Goal: Check status: Check status

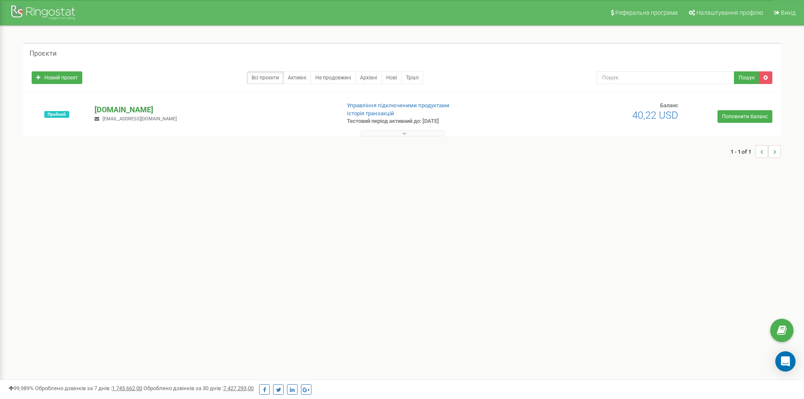
click at [113, 113] on p "[DOMAIN_NAME]" at bounding box center [214, 109] width 239 height 11
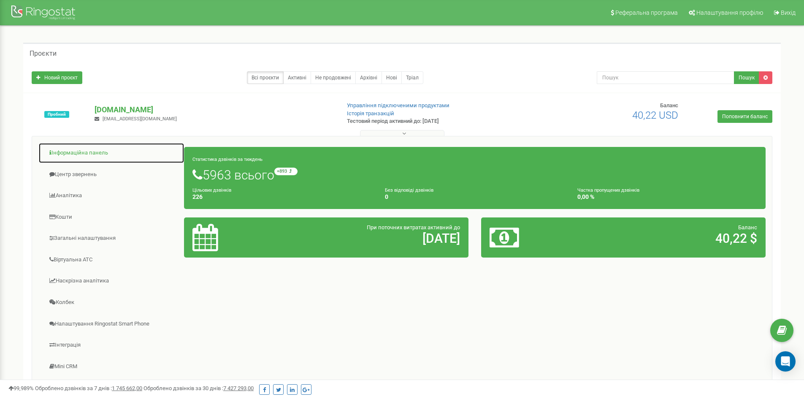
click at [80, 150] on link "Інформаційна панель" at bounding box center [111, 153] width 146 height 21
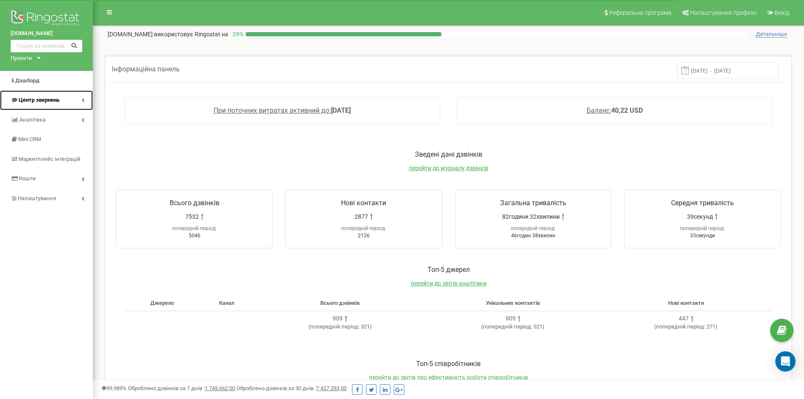
click at [39, 100] on span "Центр звернень" at bounding box center [39, 100] width 41 height 6
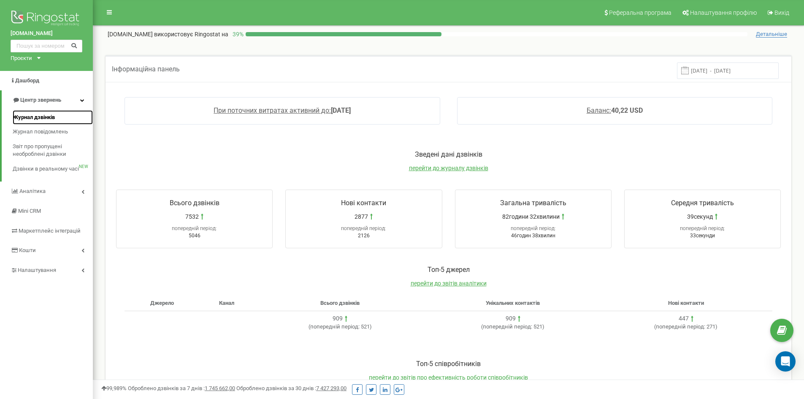
click at [33, 115] on span "Журнал дзвінків" at bounding box center [34, 118] width 42 height 8
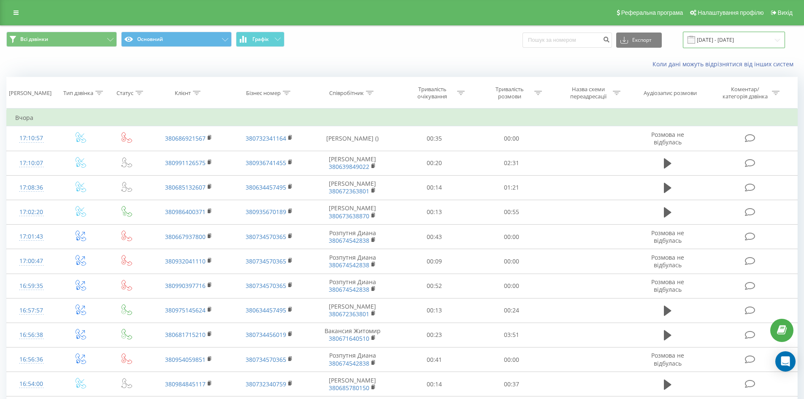
click at [768, 40] on input "23.08.2025 - 23.09.2025" at bounding box center [734, 40] width 102 height 16
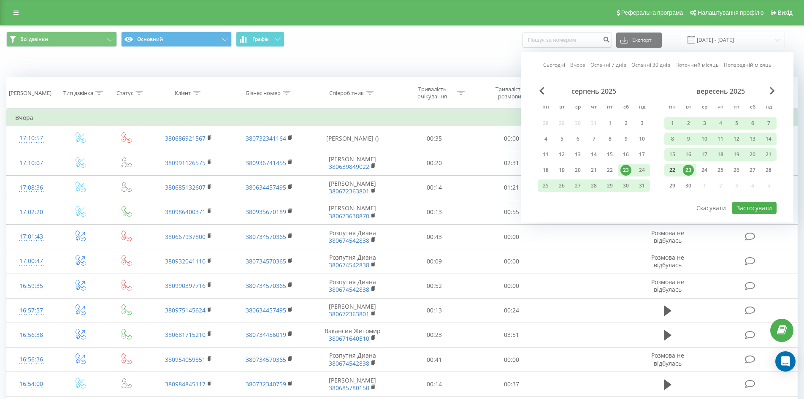
click at [674, 171] on div "22" at bounding box center [672, 170] width 11 height 11
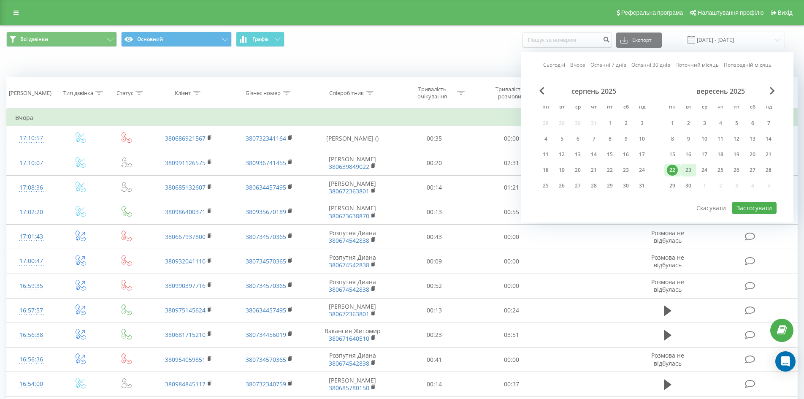
click at [689, 168] on div "23" at bounding box center [688, 170] width 11 height 11
click at [757, 209] on button "Застосувати" at bounding box center [754, 208] width 45 height 12
type input "22.09.2025 - 23.09.2025"
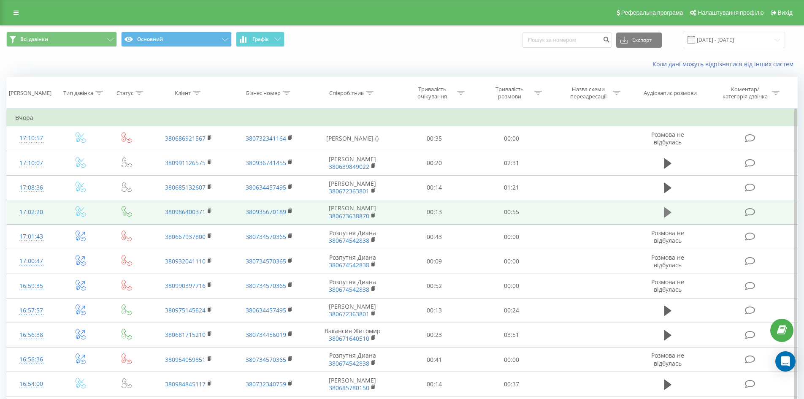
click at [666, 217] on icon at bounding box center [668, 212] width 8 height 10
